Goal: Information Seeking & Learning: Understand process/instructions

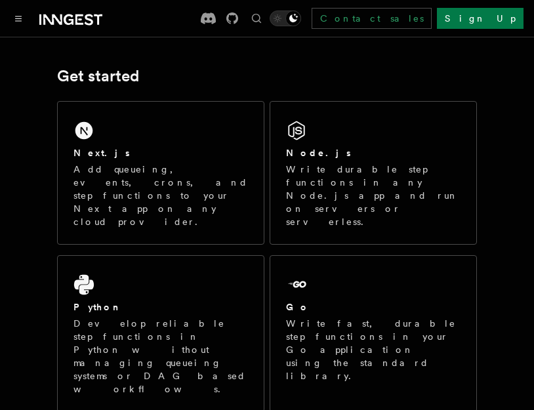
click at [365, 150] on div "Node.js" at bounding box center [373, 153] width 175 height 14
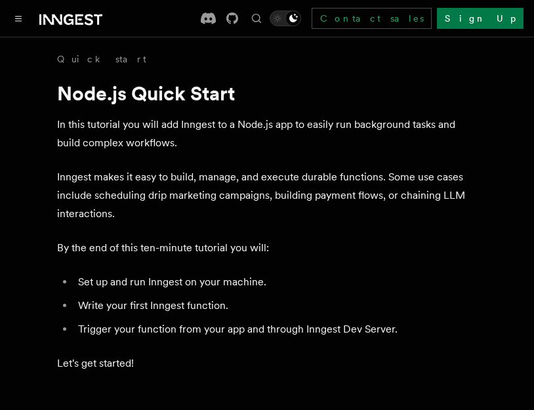
click at [173, 189] on p "Inngest makes it easy to build, manage, and execute durable functions. Some use…" at bounding box center [267, 195] width 420 height 55
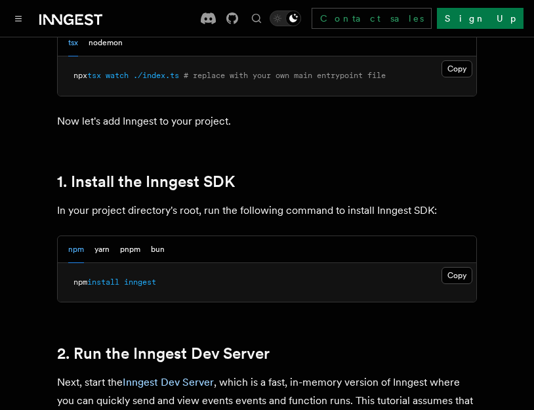
scroll to position [763, 0]
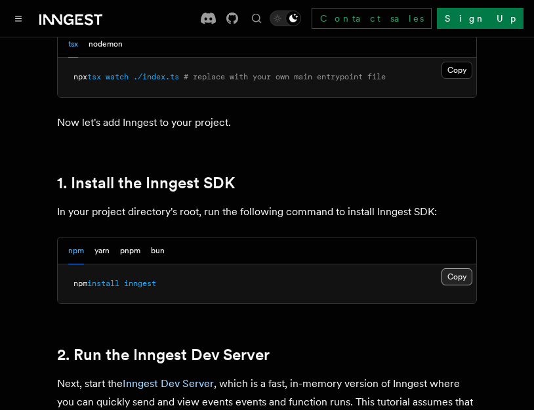
click at [466, 283] on button "Copy Copied" at bounding box center [457, 276] width 31 height 17
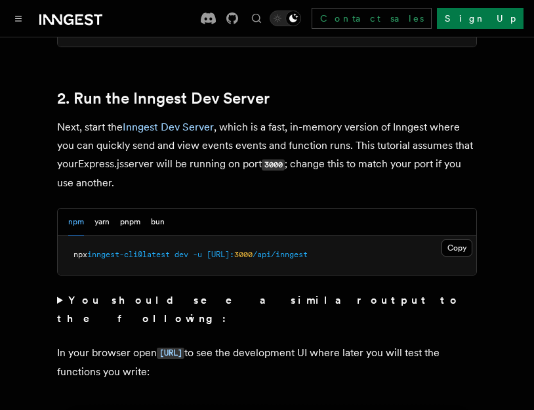
scroll to position [1032, 0]
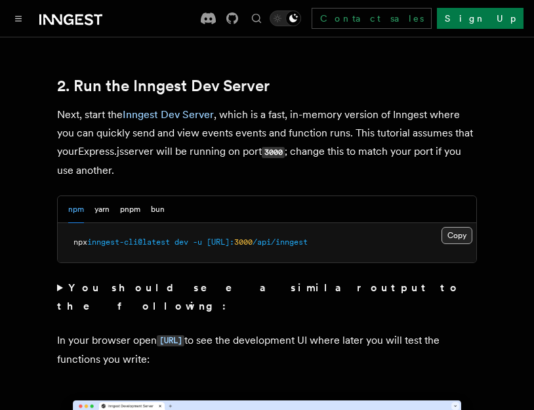
click at [461, 239] on button "Copy Copied" at bounding box center [457, 235] width 31 height 17
click at [212, 157] on p "Next, start the Inngest Dev Server , which is a fast, in-memory version of Inng…" at bounding box center [267, 143] width 420 height 74
click at [211, 137] on p "Next, start the Inngest Dev Server , which is a fast, in-memory version of Inng…" at bounding box center [267, 143] width 420 height 74
